Goal: Task Accomplishment & Management: Use online tool/utility

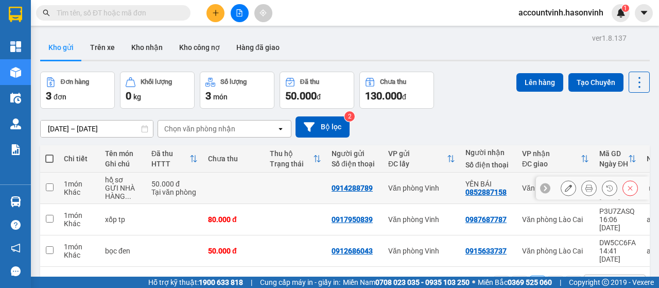
click at [46, 186] on input "checkbox" at bounding box center [50, 187] width 8 height 8
checkbox input "true"
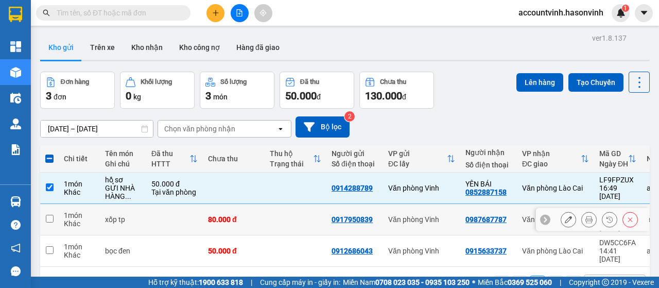
click at [47, 218] on input "checkbox" at bounding box center [50, 219] width 8 height 8
checkbox input "true"
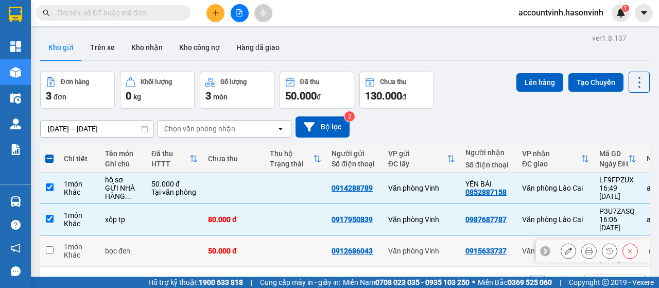
click at [47, 246] on input "checkbox" at bounding box center [50, 250] width 8 height 8
checkbox input "true"
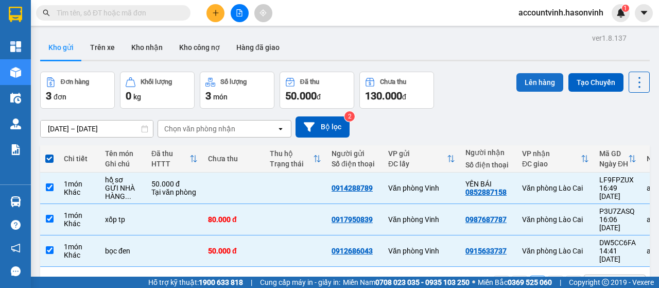
click at [529, 80] on button "Lên hàng" at bounding box center [539, 82] width 47 height 19
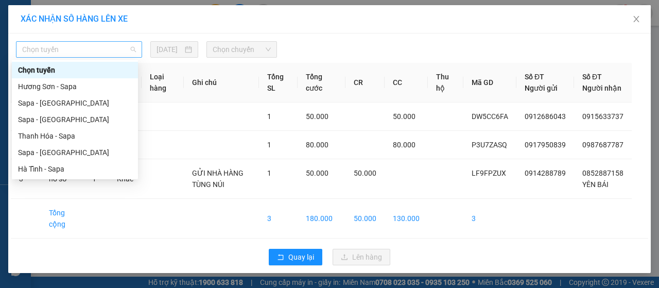
click at [117, 51] on span "Chọn tuyến" at bounding box center [79, 49] width 114 height 15
click at [54, 167] on div "Hà Tĩnh - Sapa" at bounding box center [75, 168] width 114 height 11
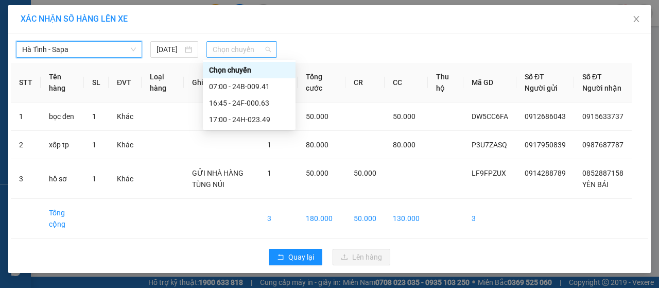
click at [241, 46] on span "Chọn chuyến" at bounding box center [242, 49] width 58 height 15
click at [258, 123] on div "17:00 - 24H-023.49" at bounding box center [249, 119] width 80 height 11
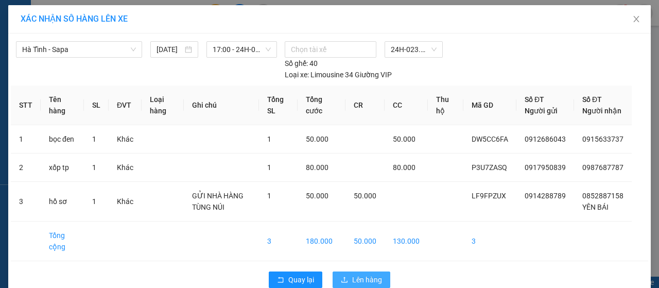
click at [369, 282] on button "Lên hàng" at bounding box center [362, 279] width 58 height 16
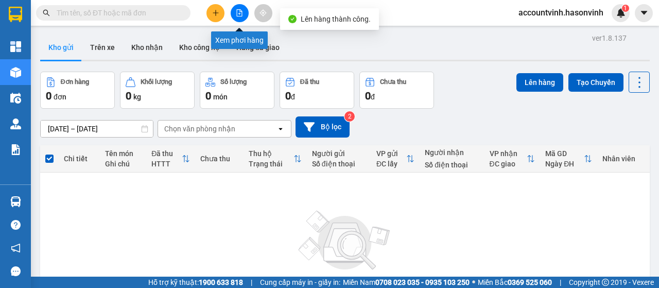
click at [244, 11] on button at bounding box center [240, 13] width 18 height 18
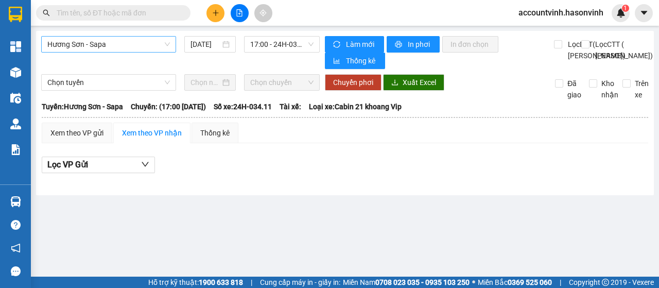
click at [145, 48] on span "Hương Sơn - Sapa" at bounding box center [108, 44] width 123 height 15
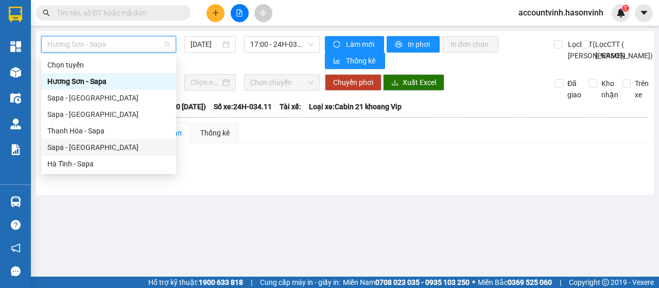
click at [112, 149] on div "Sapa - [GEOGRAPHIC_DATA]" at bounding box center [108, 147] width 123 height 11
type input "[DATE]"
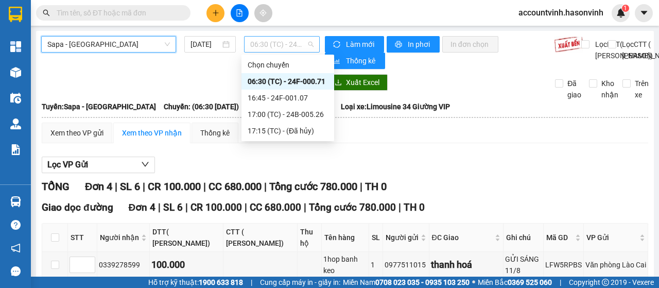
click at [274, 47] on span "06:30 (TC) - 24F-000.71" at bounding box center [281, 44] width 63 height 15
click at [282, 98] on div "16:45 - 24F-001.07" at bounding box center [288, 97] width 80 height 11
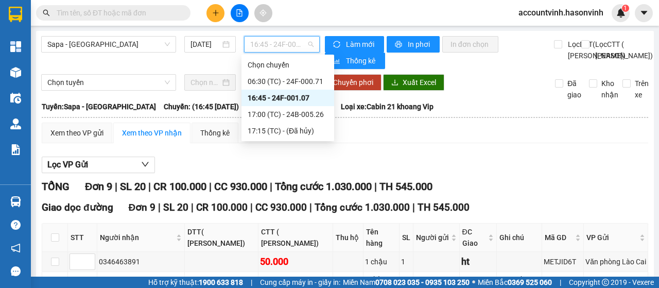
click at [283, 47] on span "16:45 - 24F-001.07" at bounding box center [281, 44] width 63 height 15
click at [287, 118] on div "17:00 (TC) - 24B-005.26" at bounding box center [288, 114] width 80 height 11
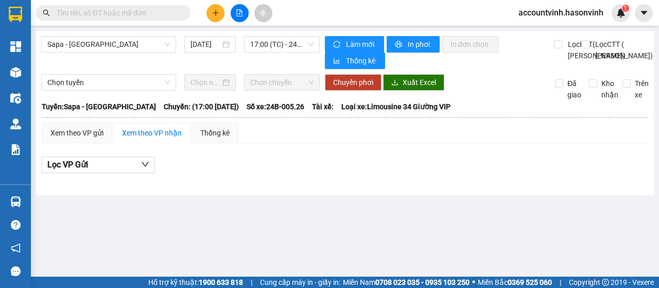
click at [116, 15] on input "text" at bounding box center [118, 12] width 122 height 11
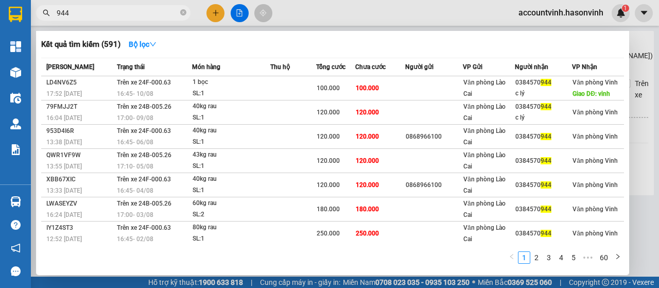
type input "944"
click at [238, 15] on div at bounding box center [329, 144] width 659 height 288
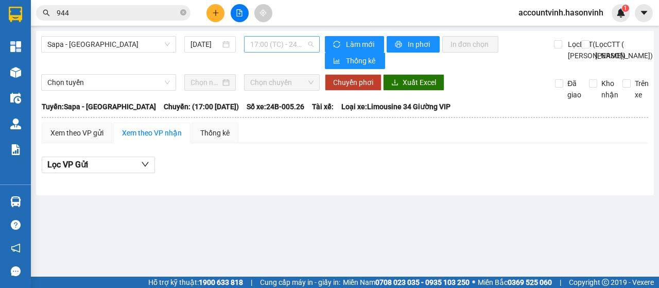
click at [303, 48] on span "17:00 (TC) - 24B-005.26" at bounding box center [281, 44] width 63 height 15
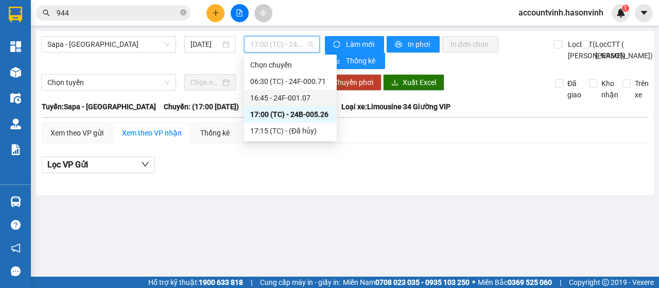
click at [301, 96] on div "16:45 - 24F-001.07" at bounding box center [290, 97] width 80 height 11
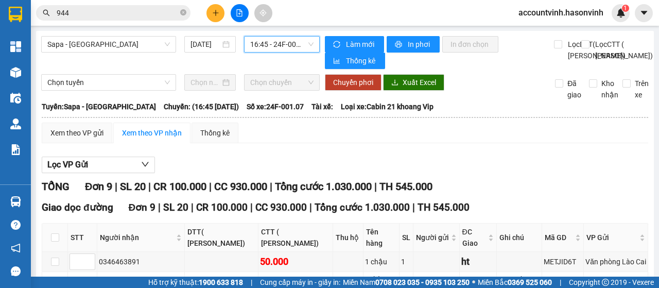
click at [287, 45] on span "16:45 - 24F-001.07" at bounding box center [281, 44] width 63 height 15
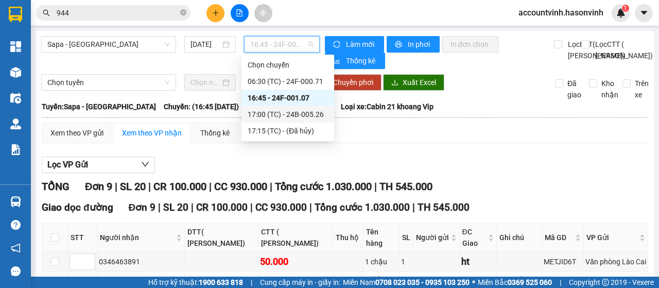
click at [299, 115] on div "17:00 (TC) - 24B-005.26" at bounding box center [288, 114] width 80 height 11
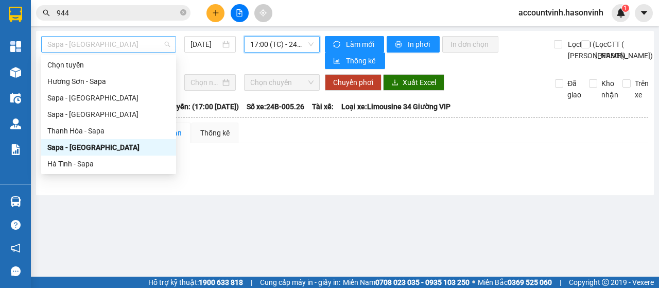
click at [128, 46] on span "Sapa - [GEOGRAPHIC_DATA]" at bounding box center [108, 44] width 123 height 15
click at [75, 161] on div "Hà Tĩnh - Sapa" at bounding box center [108, 163] width 123 height 11
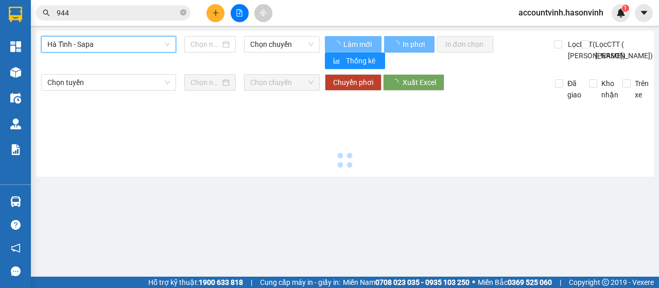
type input "[DATE]"
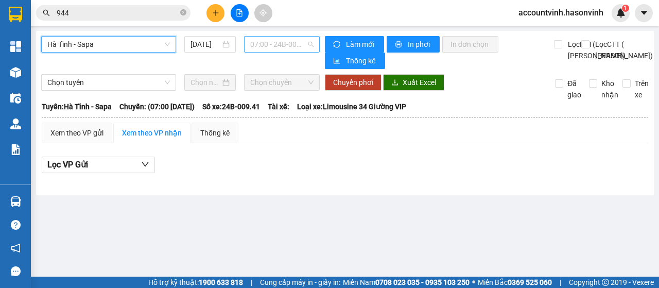
click at [288, 42] on span "07:00 - 24B-009.41" at bounding box center [281, 44] width 63 height 15
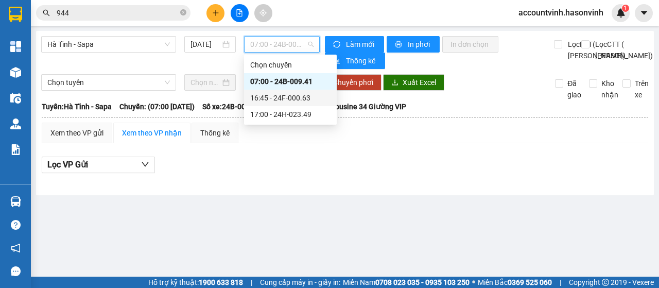
click at [302, 98] on div "16:45 - 24F-000.63" at bounding box center [290, 97] width 80 height 11
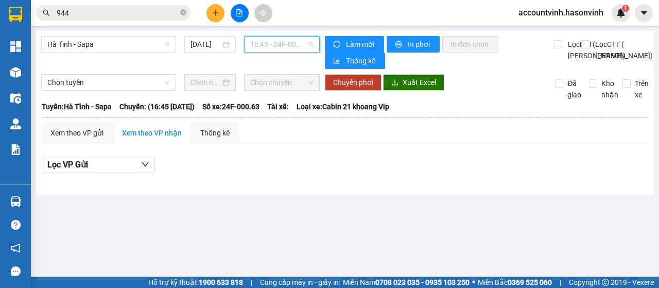
click at [293, 47] on span "16:45 - 24F-000.63" at bounding box center [281, 44] width 63 height 15
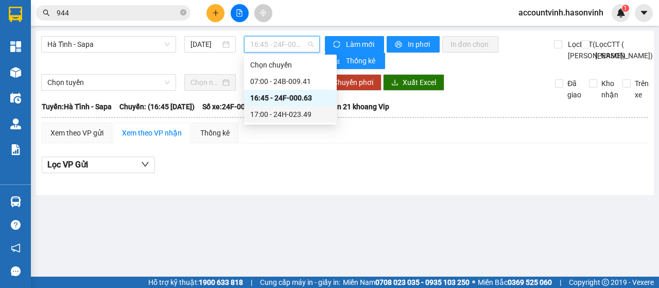
click at [308, 115] on div "17:00 - 24H-023.49" at bounding box center [290, 114] width 80 height 11
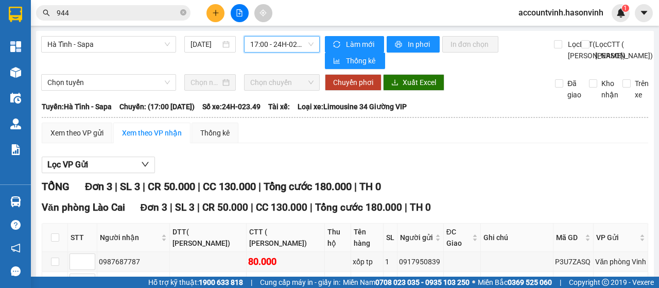
click at [252, 45] on span "17:00 - 24H-023.49" at bounding box center [281, 44] width 63 height 15
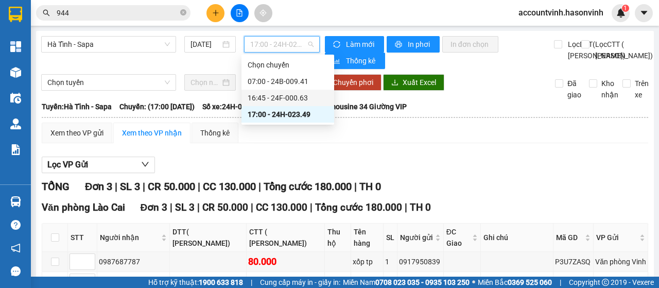
click at [275, 94] on div "16:45 - 24F-000.63" at bounding box center [288, 97] width 80 height 11
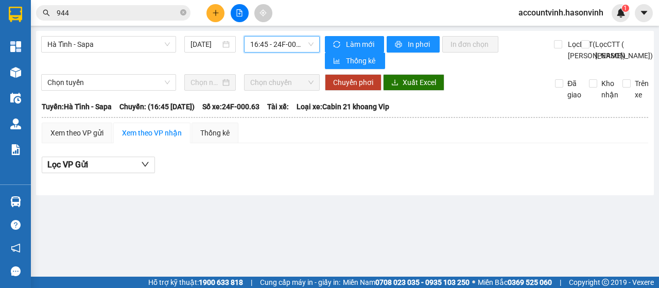
click at [268, 48] on span "16:45 - 24F-000.63" at bounding box center [281, 44] width 63 height 15
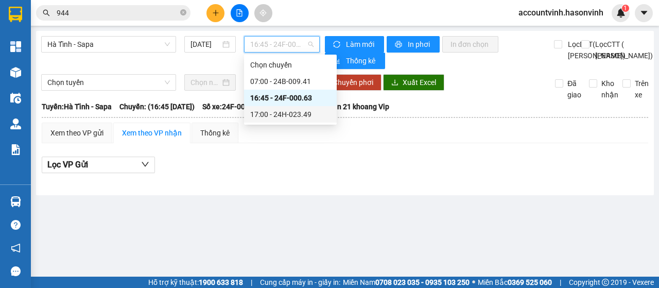
click at [296, 117] on div "17:00 - 24H-023.49" at bounding box center [290, 114] width 80 height 11
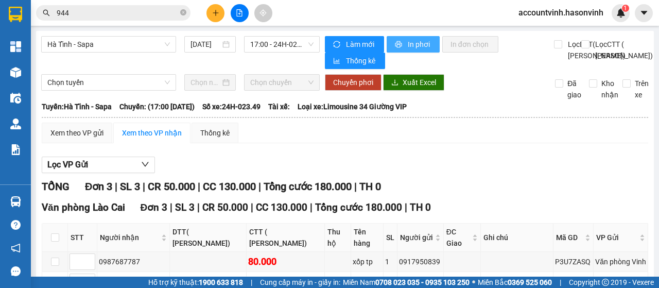
click at [409, 46] on span "In phơi" at bounding box center [420, 44] width 24 height 11
click at [66, 42] on span "Hà Tĩnh - Sapa" at bounding box center [108, 44] width 123 height 15
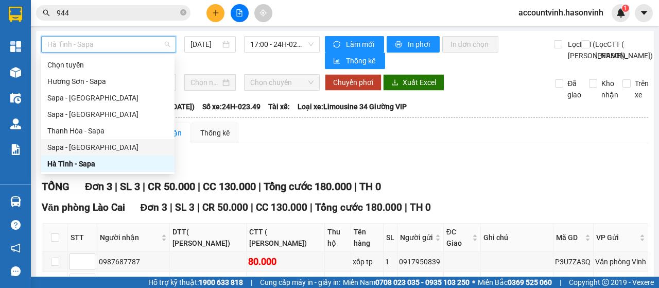
click at [98, 150] on div "Sapa - [GEOGRAPHIC_DATA]" at bounding box center [107, 147] width 121 height 11
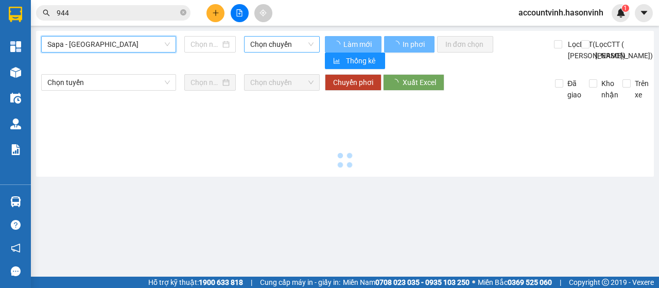
type input "[DATE]"
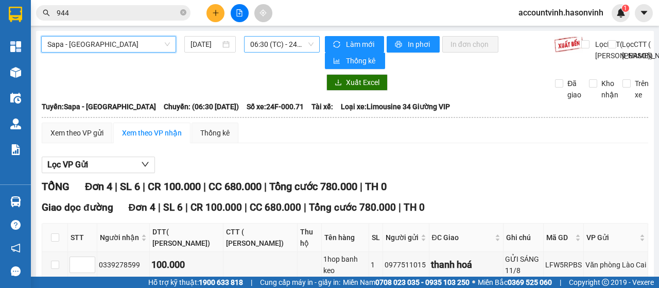
click at [272, 44] on span "06:30 (TC) - 24F-000.71" at bounding box center [281, 44] width 63 height 15
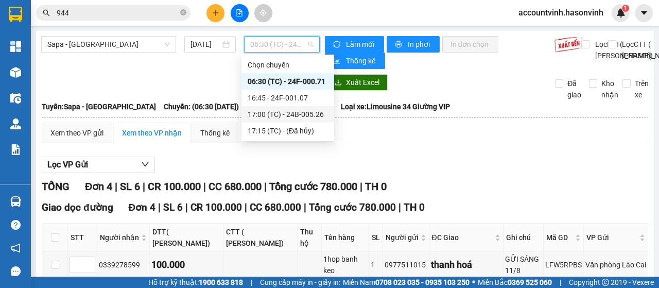
click at [286, 113] on div "17:00 (TC) - 24B-005.26" at bounding box center [288, 114] width 80 height 11
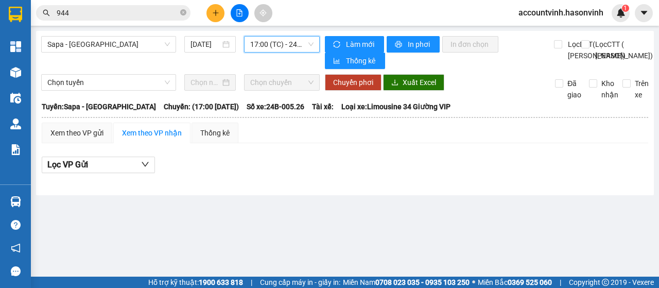
click at [267, 51] on span "17:00 (TC) - 24B-005.26" at bounding box center [281, 44] width 63 height 15
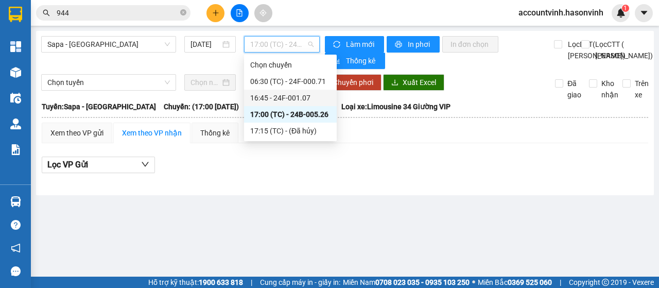
click at [301, 98] on div "16:45 - 24F-001.07" at bounding box center [290, 97] width 80 height 11
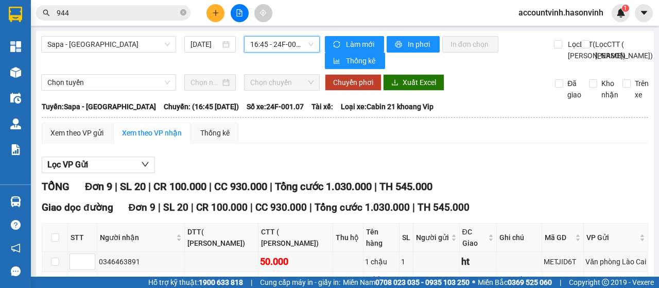
click at [264, 43] on span "16:45 - 24F-001.07" at bounding box center [281, 44] width 63 height 15
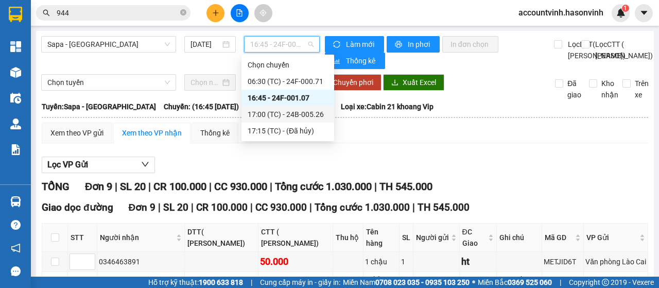
click at [302, 116] on div "17:00 (TC) - 24B-005.26" at bounding box center [288, 114] width 80 height 11
